Goal: Information Seeking & Learning: Learn about a topic

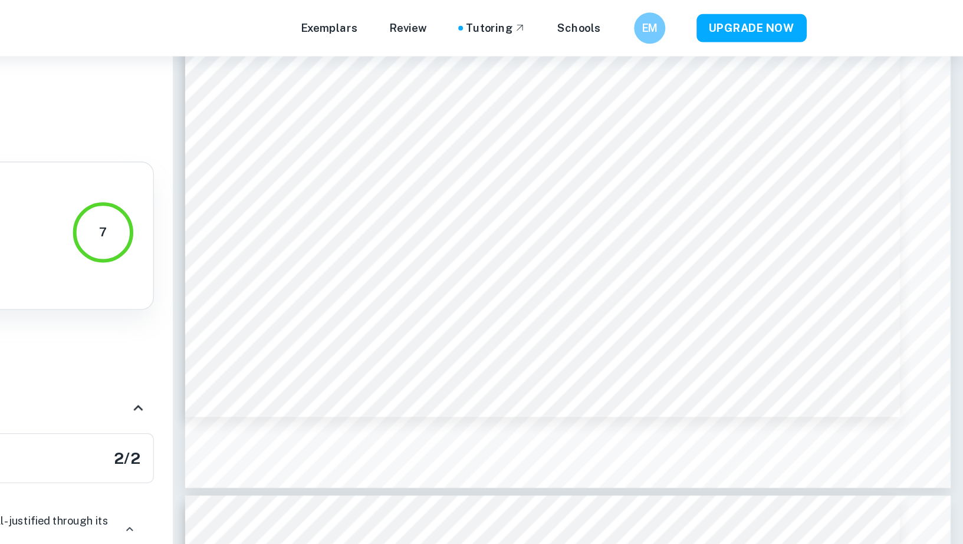
scroll to position [4772, 0]
